Goal: Entertainment & Leisure: Consume media (video, audio)

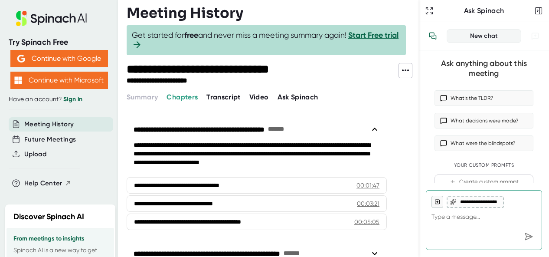
click at [257, 97] on span "Video" at bounding box center [258, 97] width 19 height 8
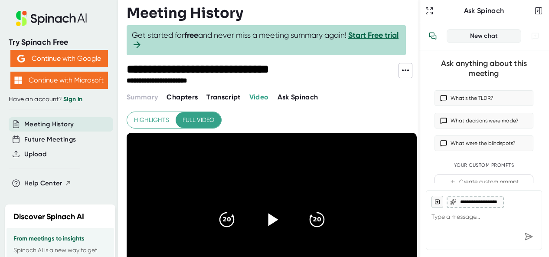
click at [268, 214] on icon at bounding box center [271, 219] width 22 height 22
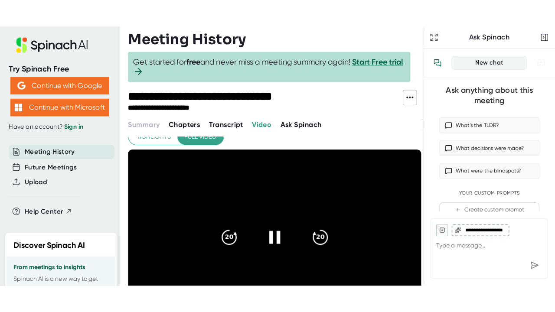
scroll to position [54, 0]
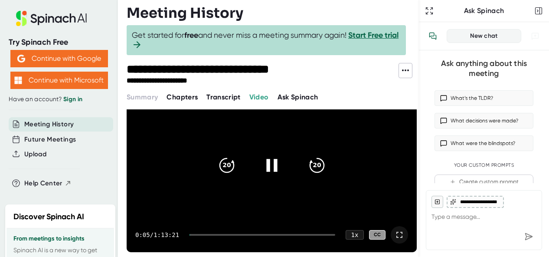
click at [394, 231] on icon at bounding box center [399, 234] width 10 height 10
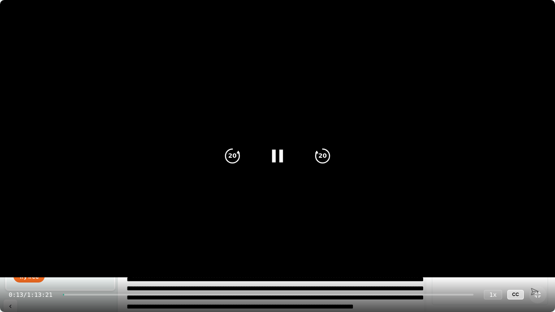
click at [70, 256] on div at bounding box center [268, 295] width 410 height 2
click at [74, 256] on div at bounding box center [268, 295] width 410 height 2
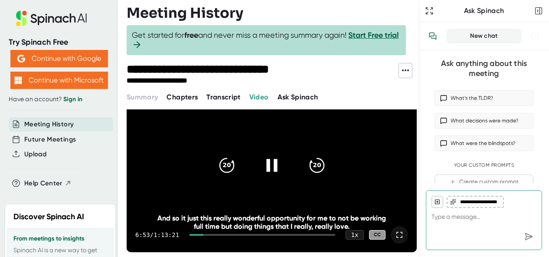
click at [398, 233] on div at bounding box center [398, 234] width 17 height 17
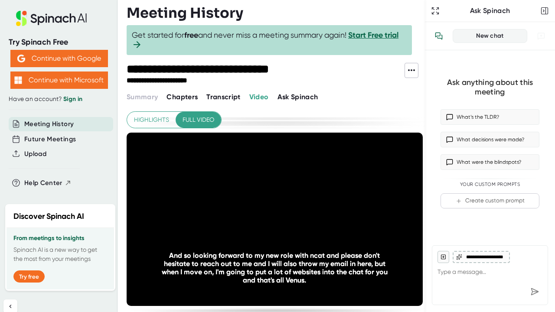
scroll to position [54, 0]
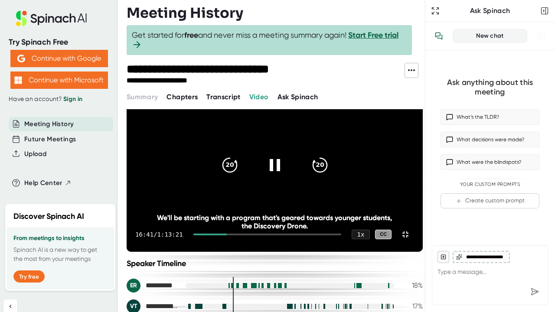
click at [276, 155] on icon at bounding box center [274, 165] width 21 height 21
click at [193, 235] on div at bounding box center [210, 235] width 34 height 2
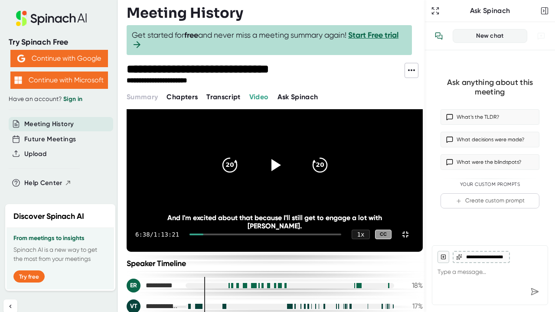
click at [127, 252] on div "6:38 / 1:13:21 1 x CC" at bounding box center [275, 234] width 296 height 35
click at [189, 235] on div at bounding box center [196, 235] width 14 height 2
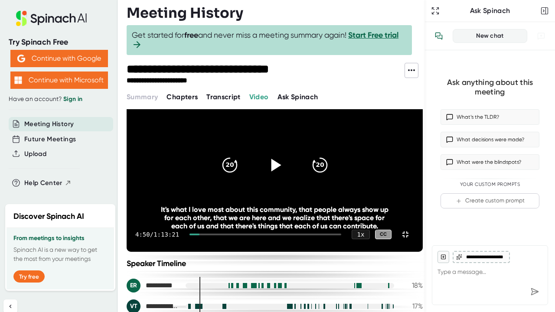
click at [272, 154] on icon at bounding box center [274, 165] width 22 height 22
click at [189, 235] on div at bounding box center [265, 235] width 152 height 2
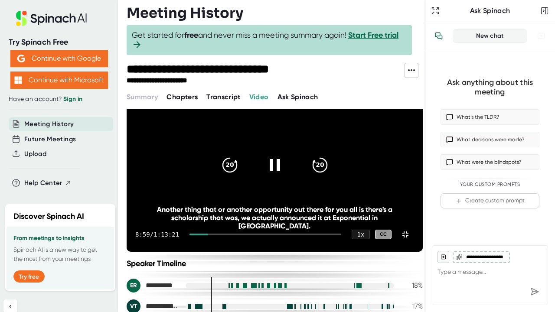
drag, startPoint x: 274, startPoint y: 155, endPoint x: 492, endPoint y: 44, distance: 244.6
click at [274, 159] on icon at bounding box center [275, 165] width 10 height 12
